Goal: Task Accomplishment & Management: Complete application form

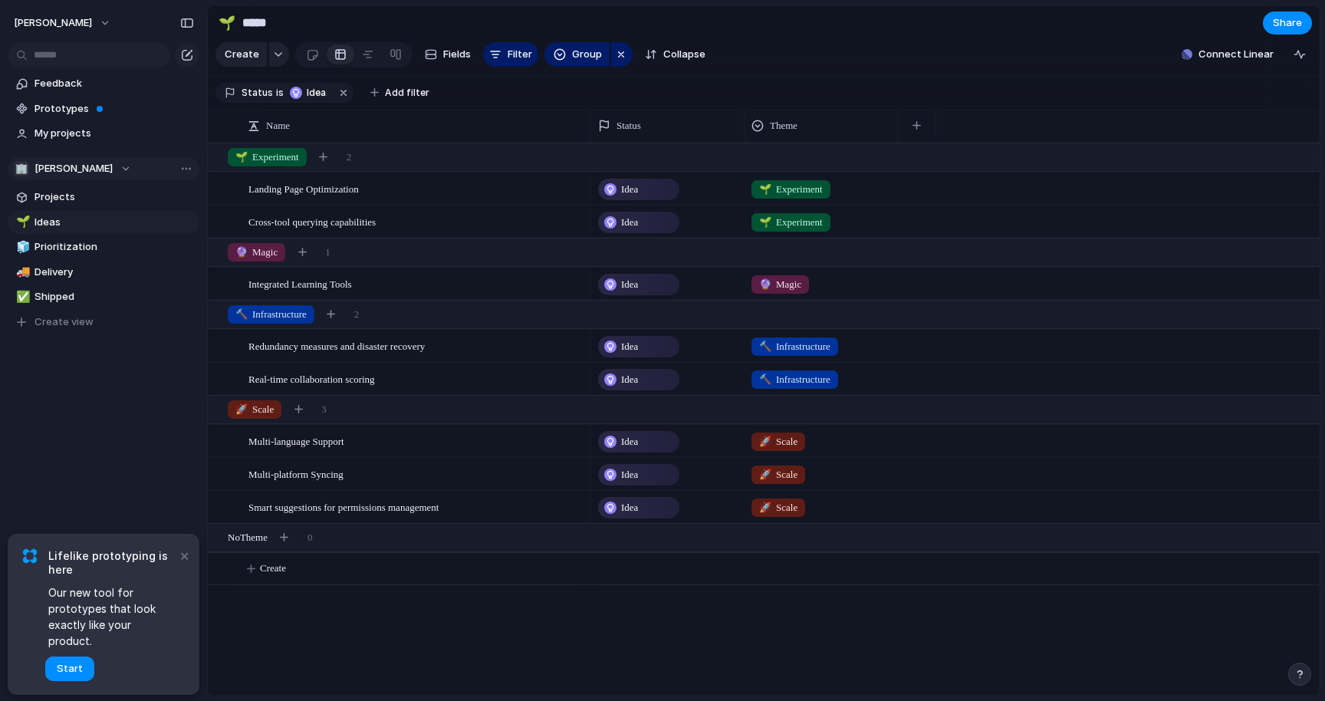
click at [80, 171] on span "[PERSON_NAME]" at bounding box center [73, 168] width 78 height 15
click at [80, 171] on div "🏢 [PERSON_NAME] Create new team" at bounding box center [662, 350] width 1325 height 701
click at [67, 199] on span "Projects" at bounding box center [113, 196] width 159 height 15
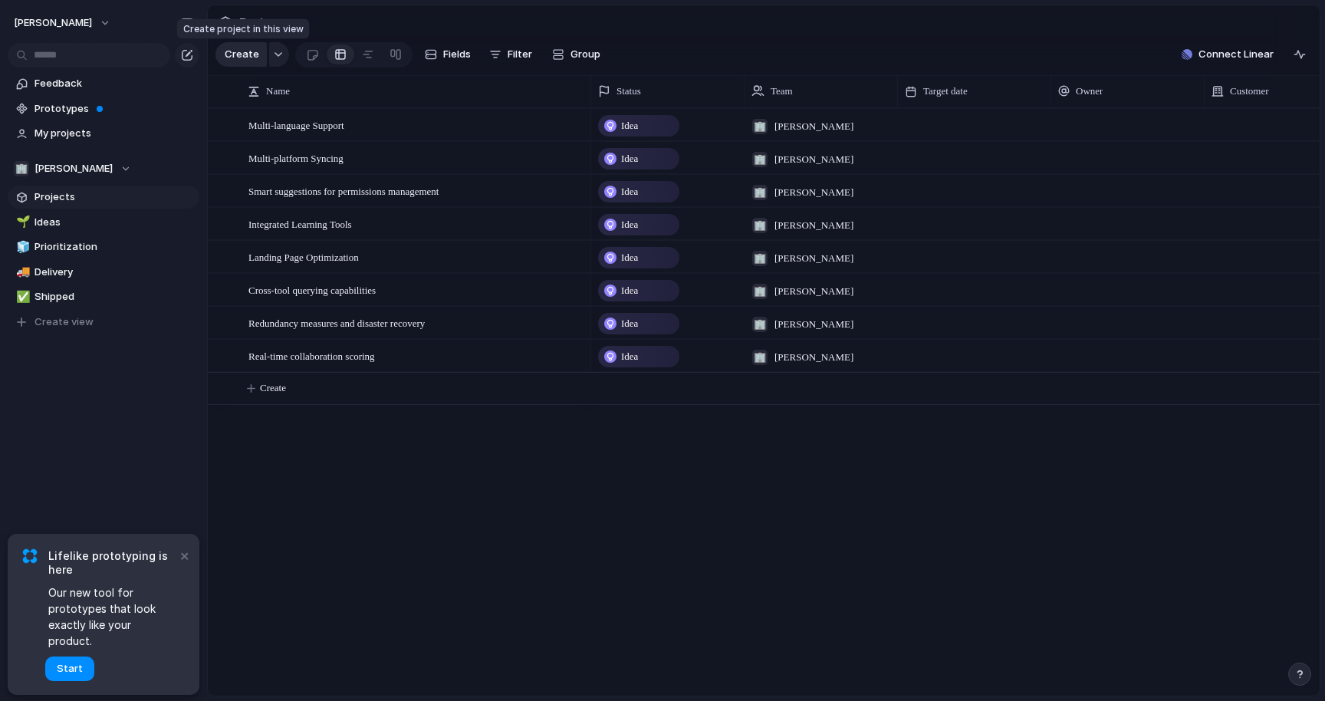
click at [244, 48] on span "Create" at bounding box center [242, 54] width 34 height 15
click at [67, 664] on span "Start" at bounding box center [70, 668] width 26 height 15
